Goal: Task Accomplishment & Management: Use online tool/utility

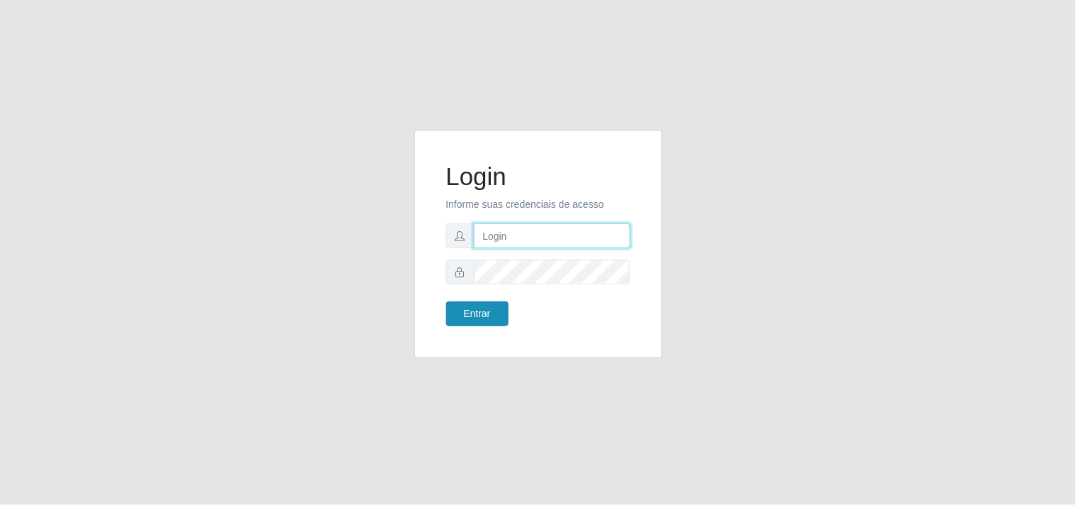
type input "[EMAIL_ADDRESS][DOMAIN_NAME]"
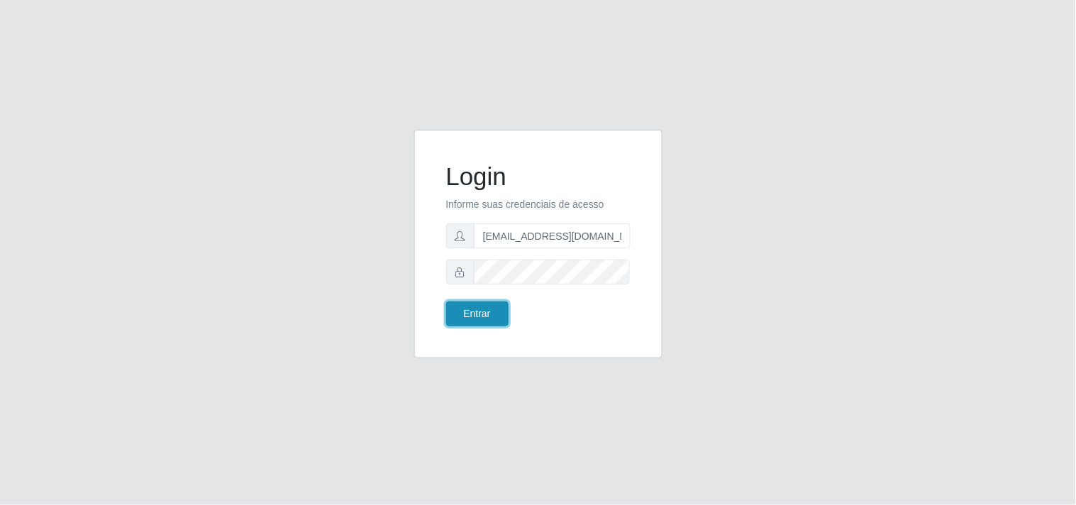
click at [472, 303] on button "Entrar" at bounding box center [477, 313] width 62 height 25
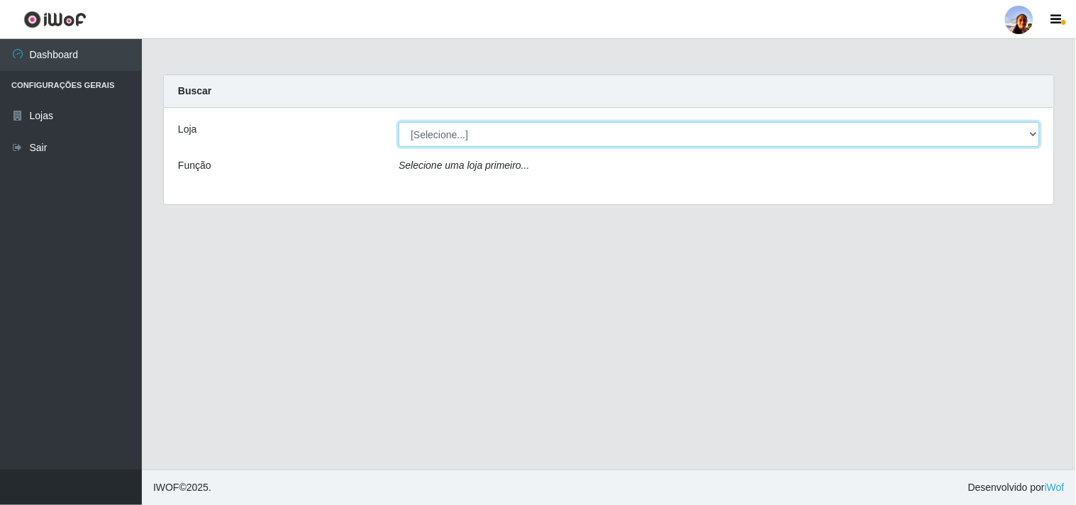
click at [1034, 131] on select "[Selecione...] Supermercado [GEOGRAPHIC_DATA]" at bounding box center [719, 134] width 641 height 25
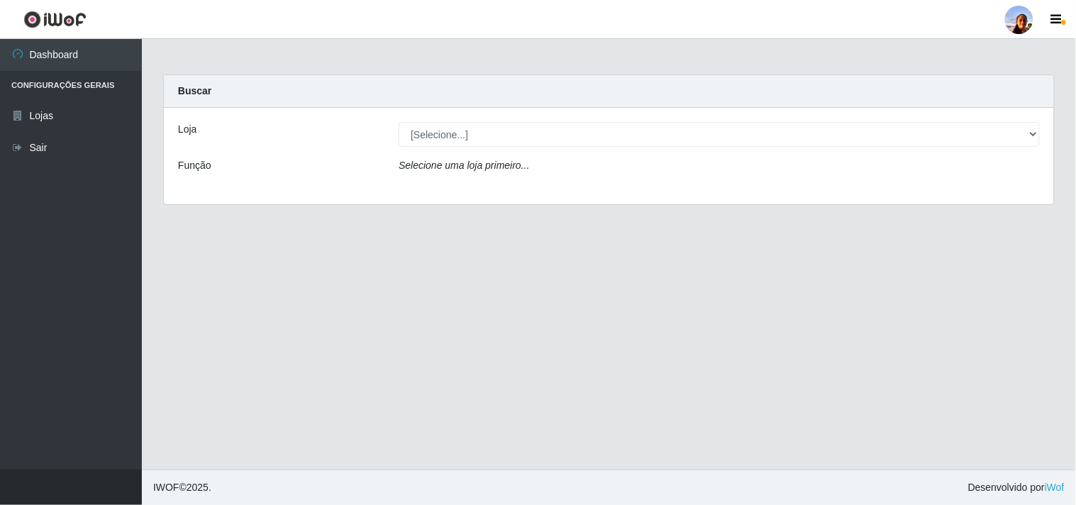
click at [1018, 194] on div "Loja [Selecione...] Supermercado [GEOGRAPHIC_DATA] - Unidade Centro Função Sele…" at bounding box center [609, 156] width 890 height 96
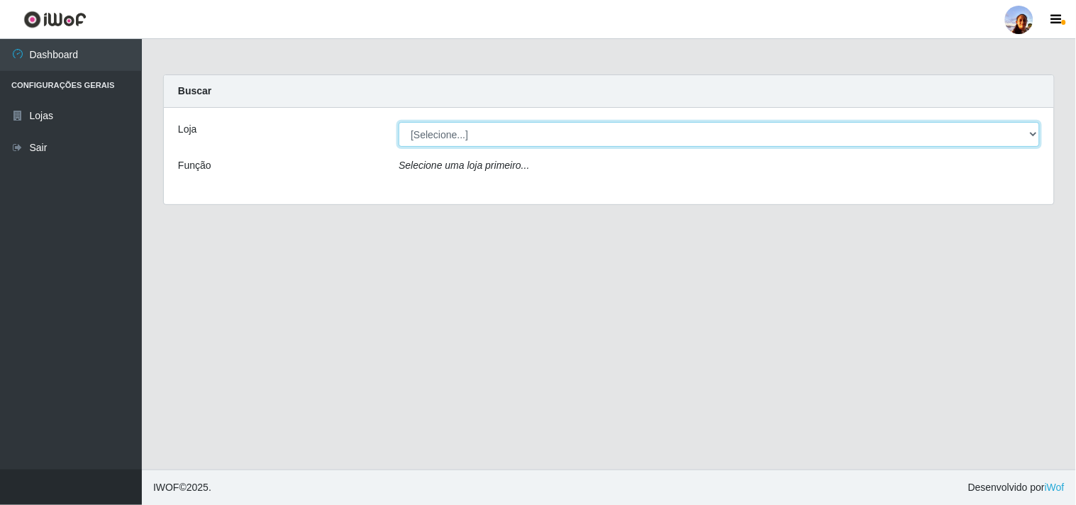
click at [1017, 143] on select "[Selecione...] Supermercado [GEOGRAPHIC_DATA]" at bounding box center [719, 134] width 641 height 25
select select "166"
click at [399, 122] on select "[Selecione...] Supermercado [GEOGRAPHIC_DATA]" at bounding box center [719, 134] width 641 height 25
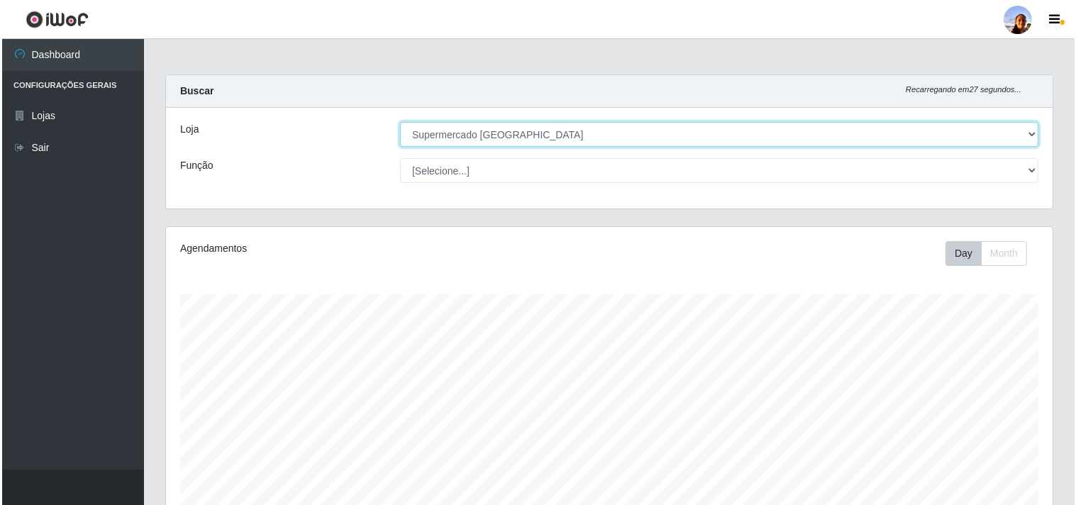
scroll to position [311, 0]
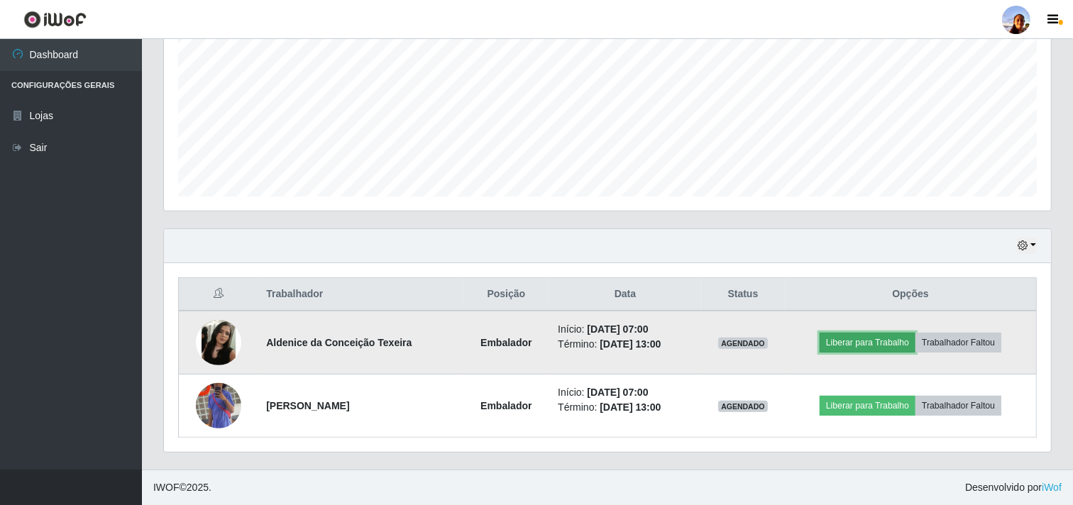
click at [824, 343] on button "Liberar para Trabalho" at bounding box center [867, 343] width 96 height 20
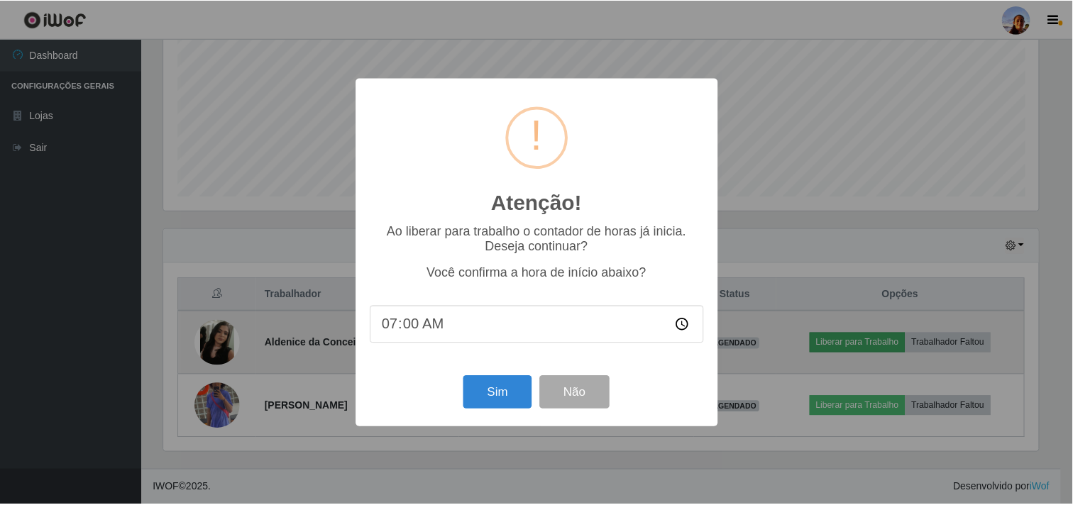
scroll to position [294, 877]
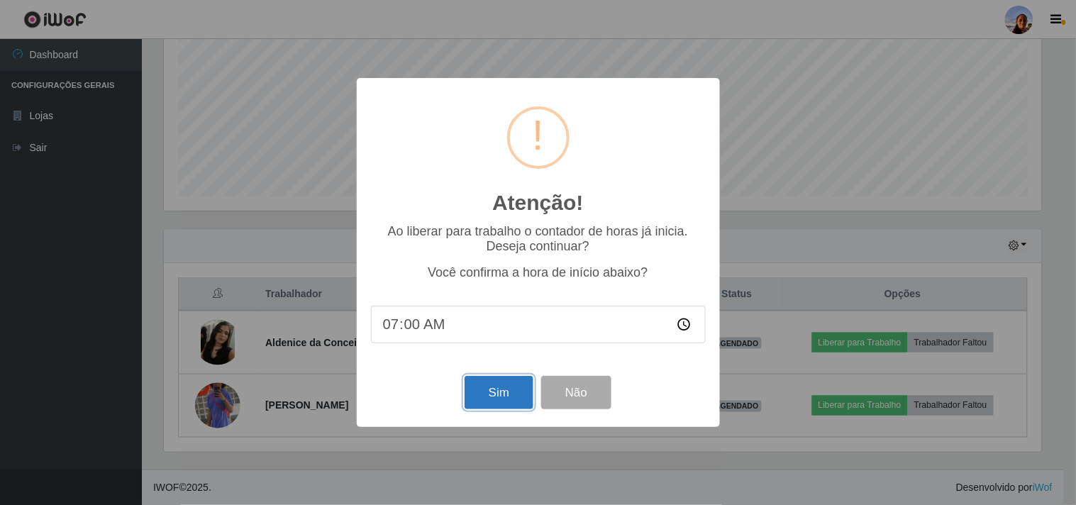
click at [499, 392] on button "Sim" at bounding box center [499, 392] width 69 height 33
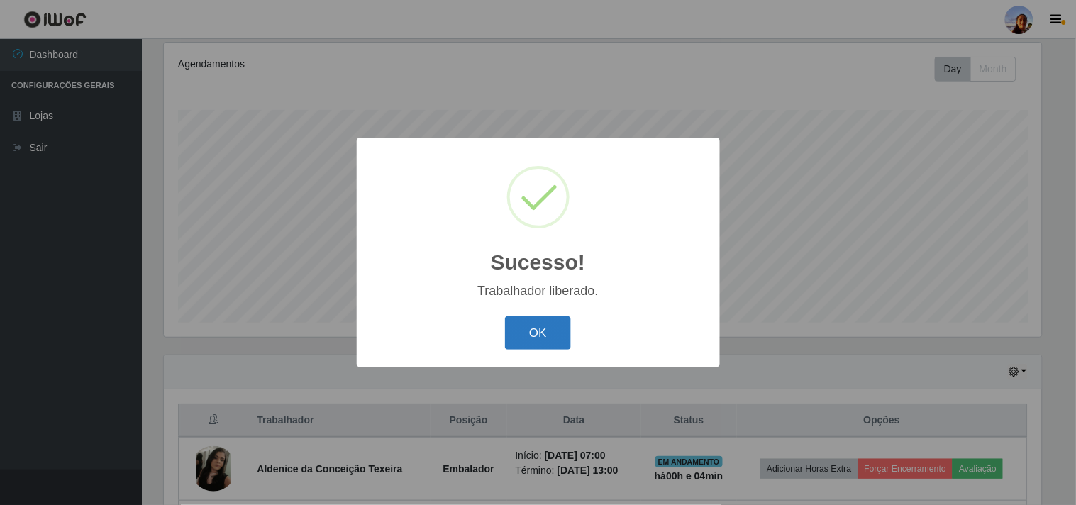
click at [525, 331] on button "OK" at bounding box center [538, 332] width 66 height 33
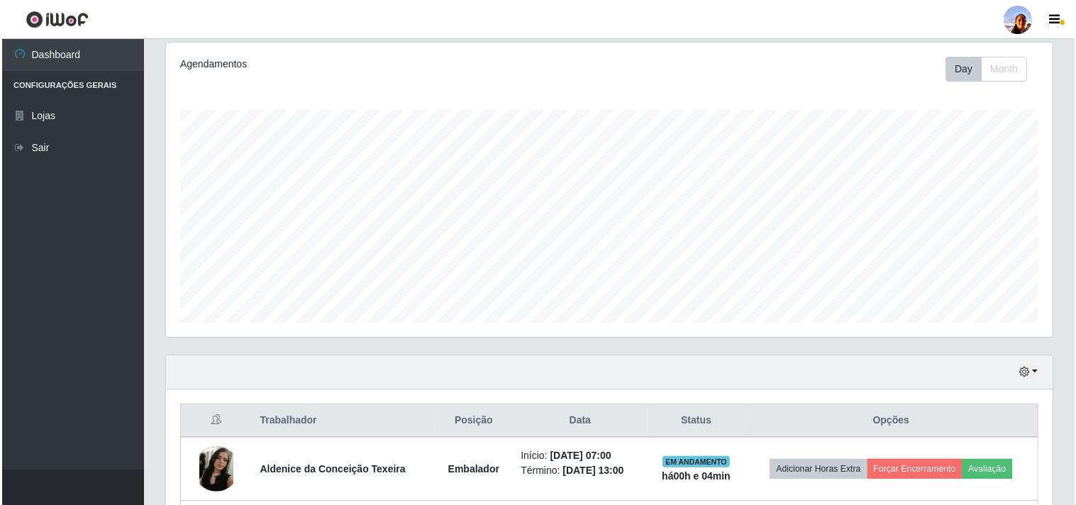
scroll to position [311, 0]
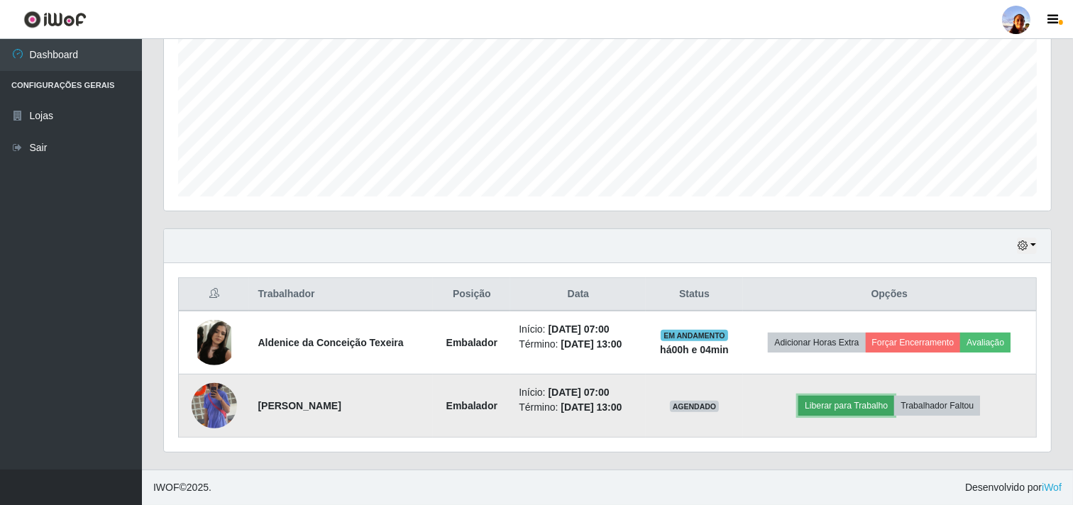
click at [831, 412] on button "Liberar para Trabalho" at bounding box center [846, 406] width 96 height 20
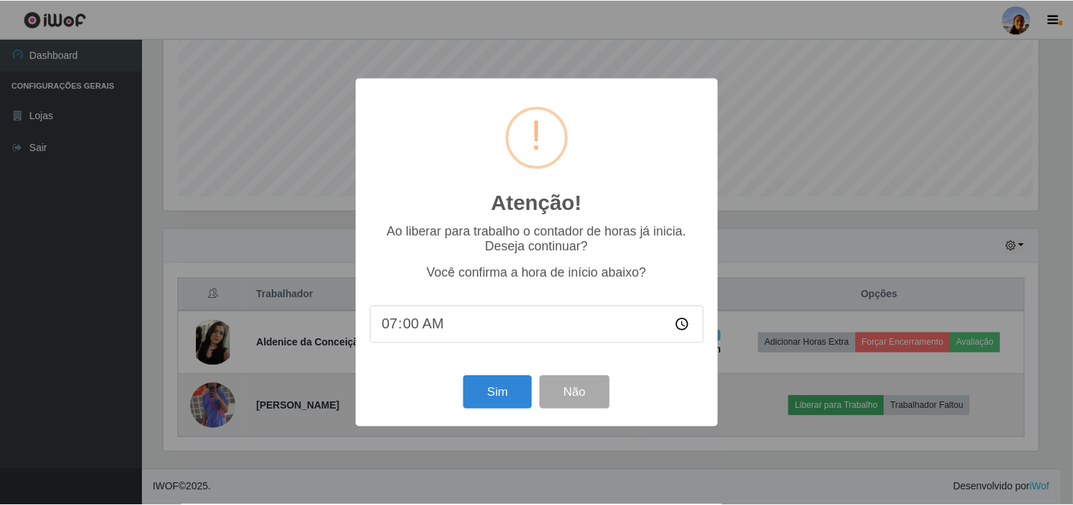
scroll to position [294, 877]
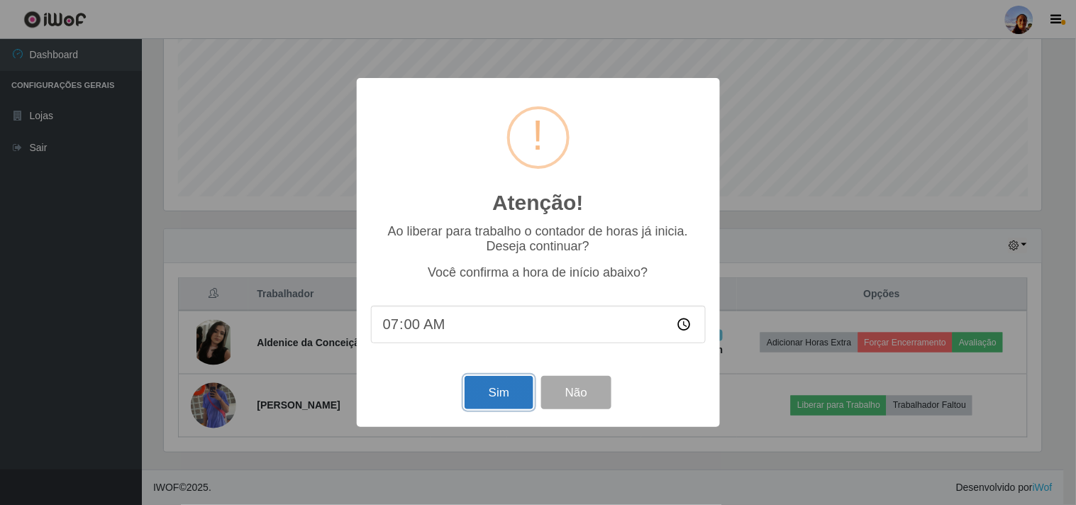
click at [479, 396] on button "Sim" at bounding box center [499, 392] width 69 height 33
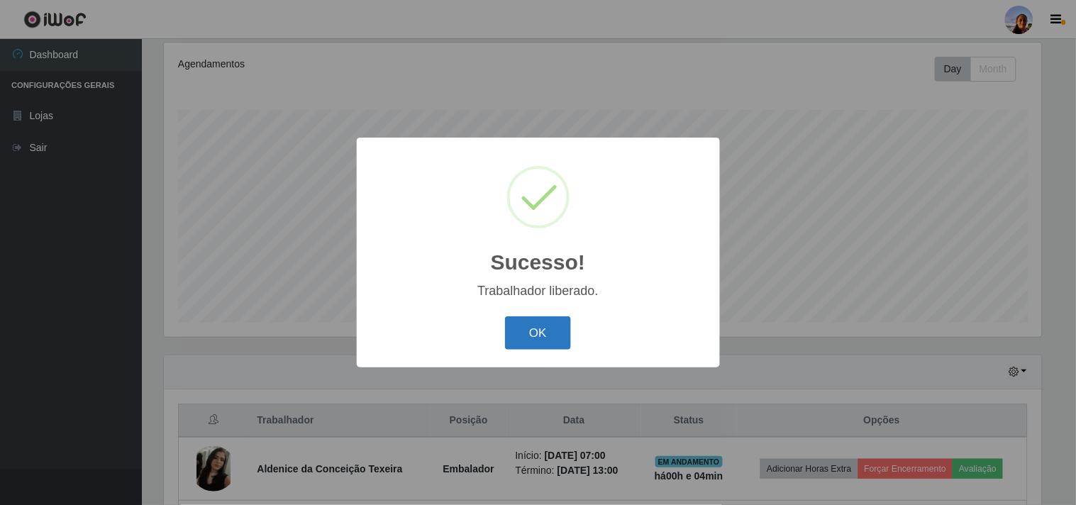
click at [509, 336] on button "OK" at bounding box center [538, 332] width 66 height 33
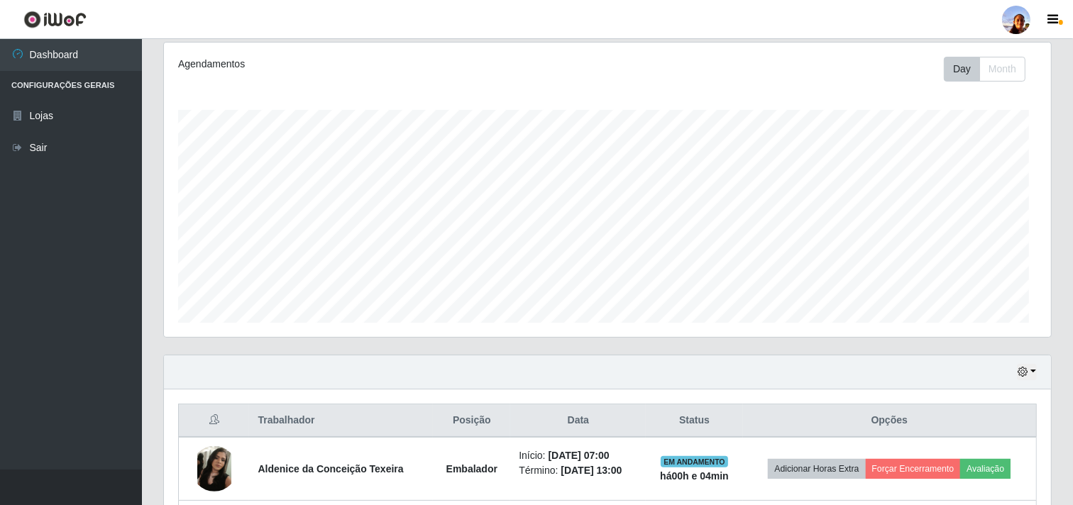
scroll to position [294, 887]
